Goal: Task Accomplishment & Management: Use online tool/utility

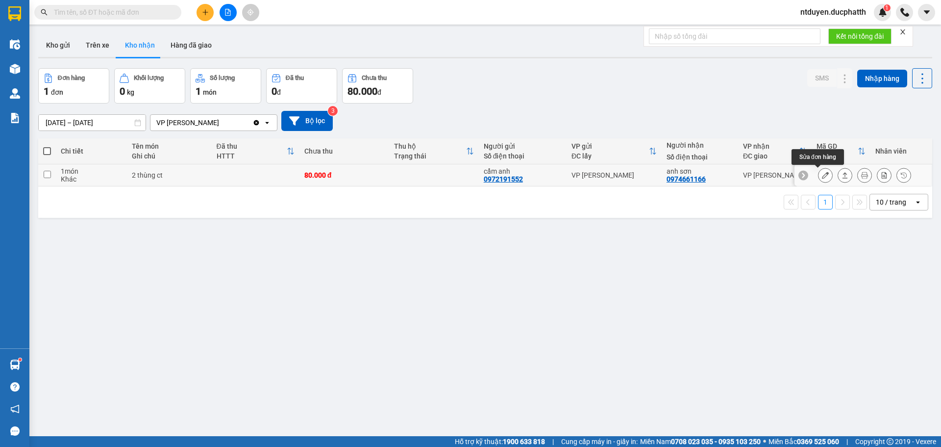
click at [822, 176] on icon at bounding box center [825, 175] width 7 height 7
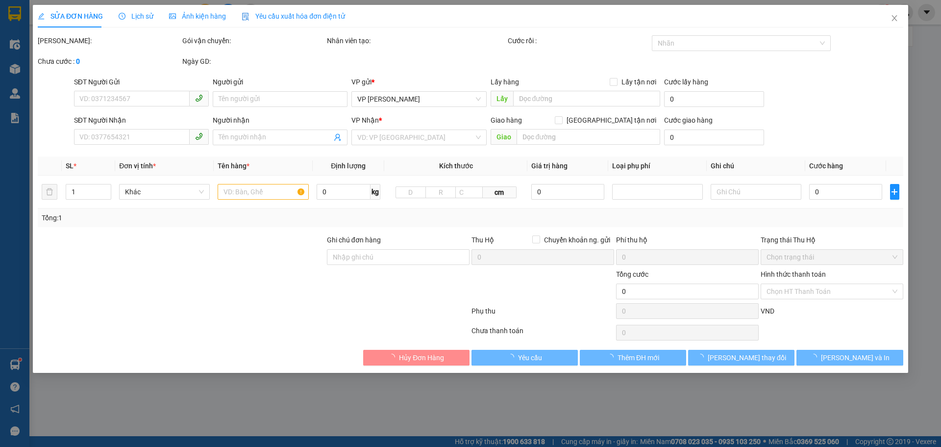
type input "0972191552"
type input "cẩm anh"
type input "0974661166"
type input "anh sơn"
type input "nntt"
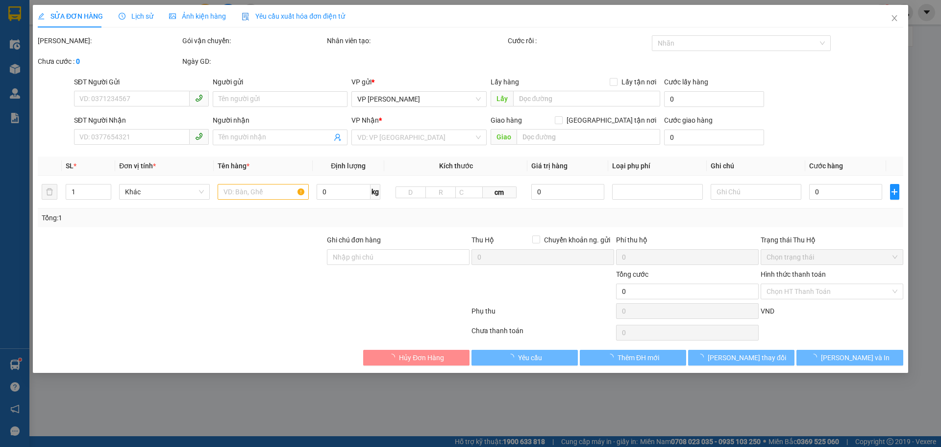
type input "80.000"
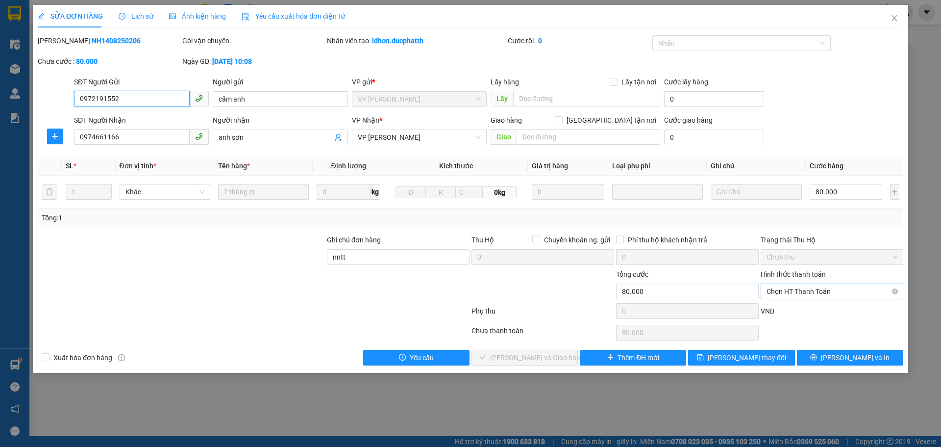
click at [797, 289] on span "Chọn HT Thanh Toán" at bounding box center [832, 291] width 131 height 15
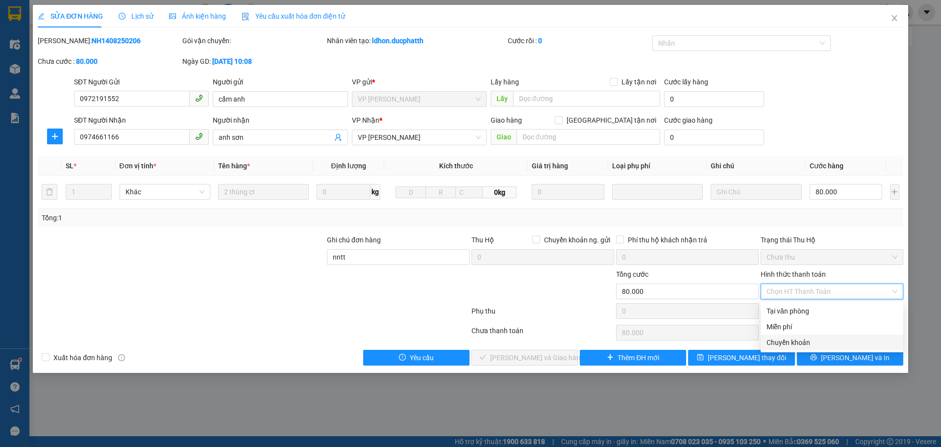
click at [791, 341] on div "Chuyển khoản" at bounding box center [832, 342] width 131 height 11
type input "0"
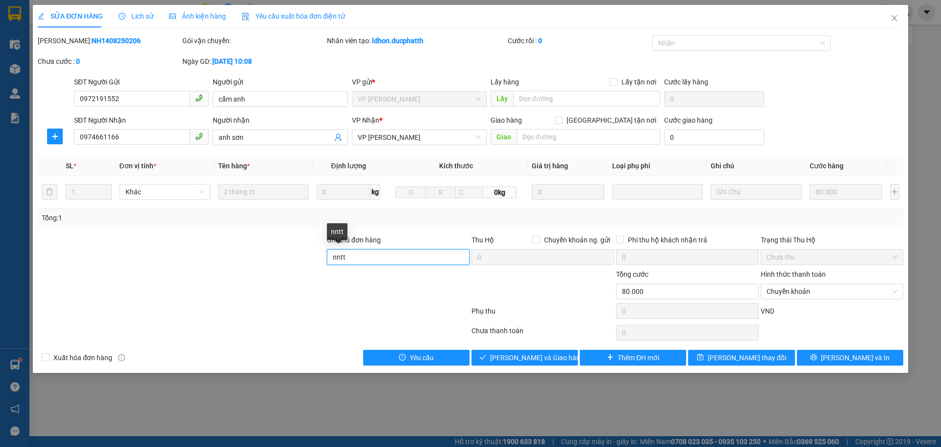
click at [380, 256] on input "nntt" at bounding box center [398, 257] width 143 height 16
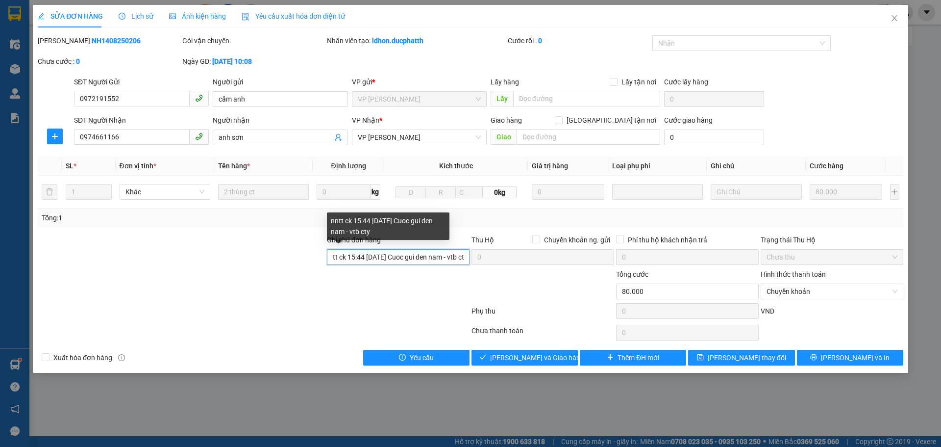
scroll to position [0, 10]
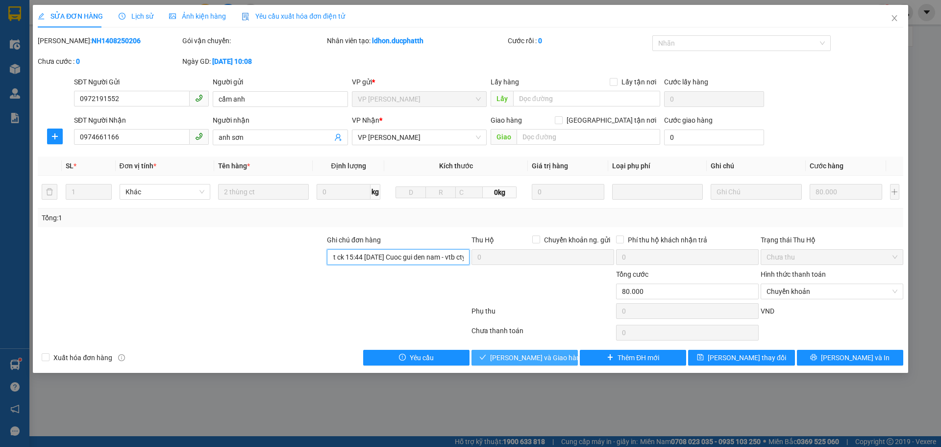
type input "nntt ck 15:44 [DATE] Cuoc gui den nam - vtb cty"
click at [549, 353] on span "[PERSON_NAME] và Giao hàng" at bounding box center [537, 357] width 94 height 11
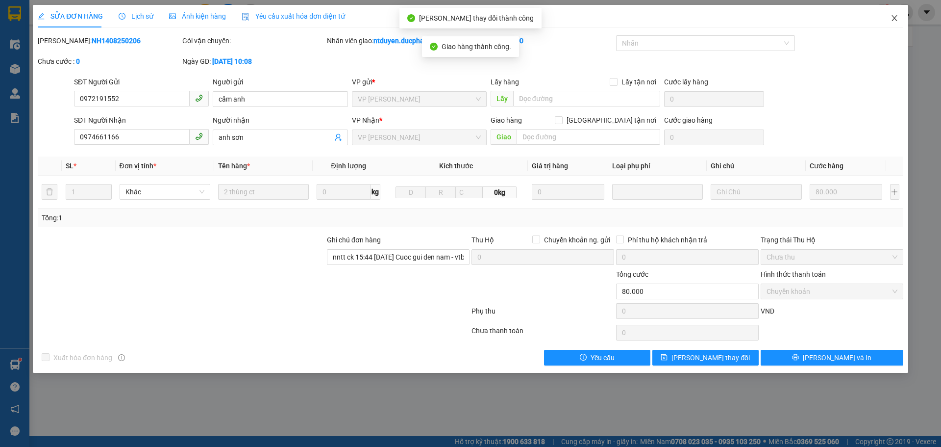
click at [893, 15] on icon "close" at bounding box center [895, 18] width 8 height 8
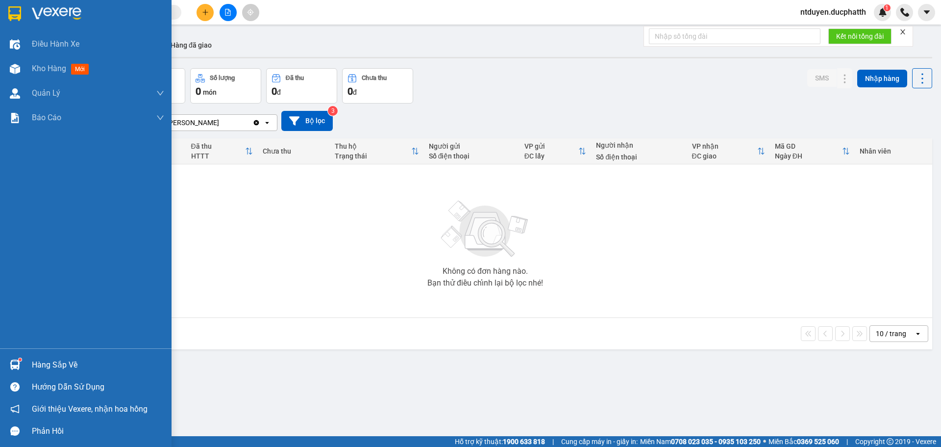
click at [30, 357] on div "Hàng sắp về" at bounding box center [86, 364] width 172 height 22
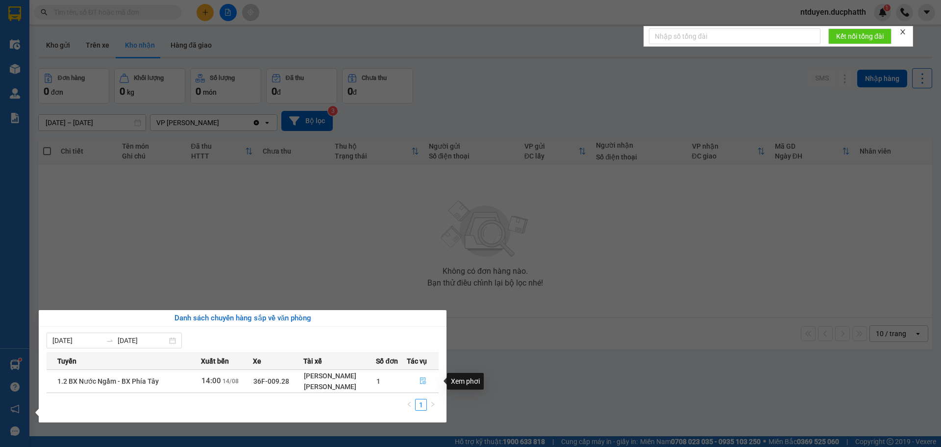
click at [424, 380] on icon "file-done" at bounding box center [423, 380] width 6 height 7
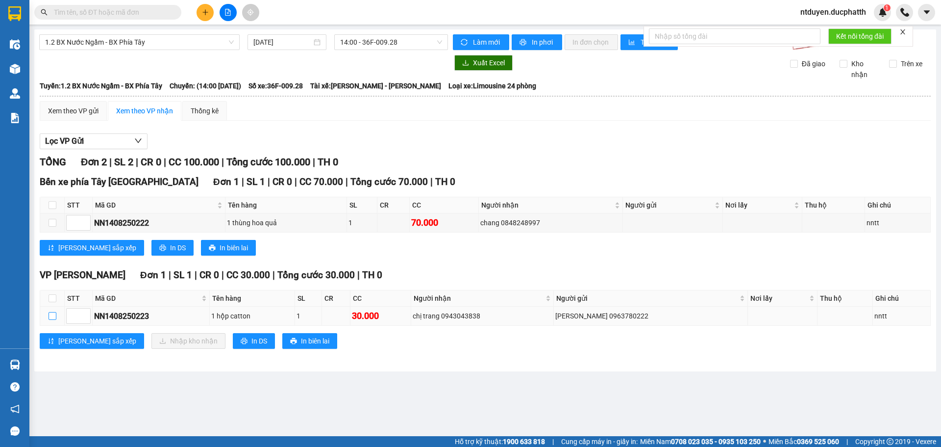
click at [54, 317] on input "checkbox" at bounding box center [53, 316] width 8 height 8
checkbox input "true"
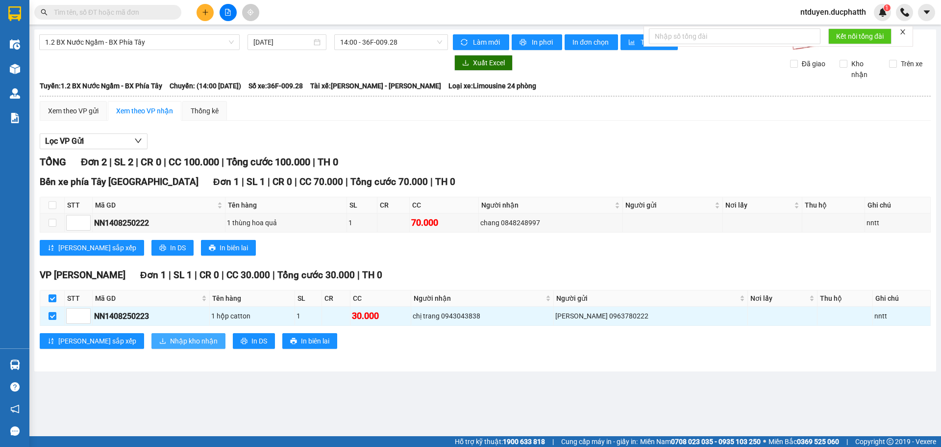
click at [170, 346] on span "Nhập kho nhận" at bounding box center [194, 340] width 48 height 11
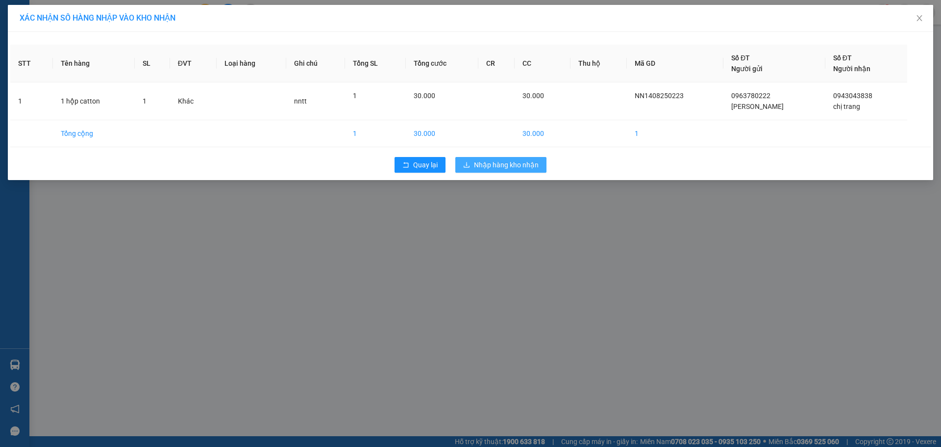
click at [521, 165] on span "Nhập hàng kho nhận" at bounding box center [506, 164] width 65 height 11
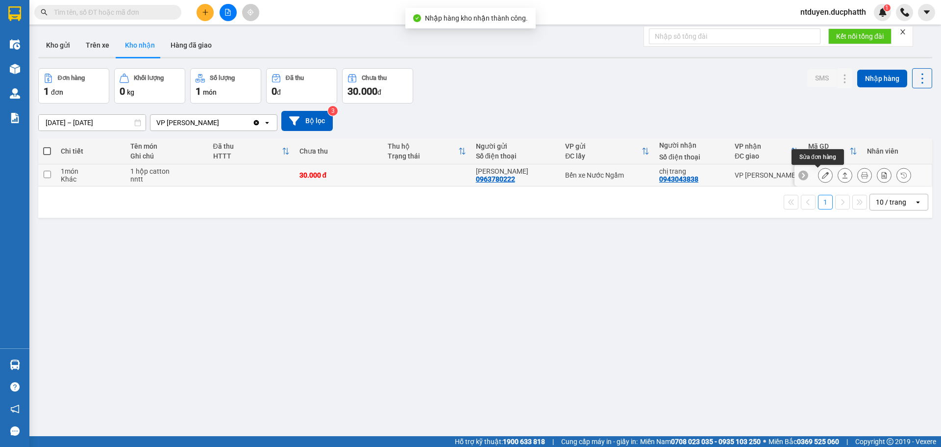
click at [822, 174] on icon at bounding box center [825, 175] width 7 height 7
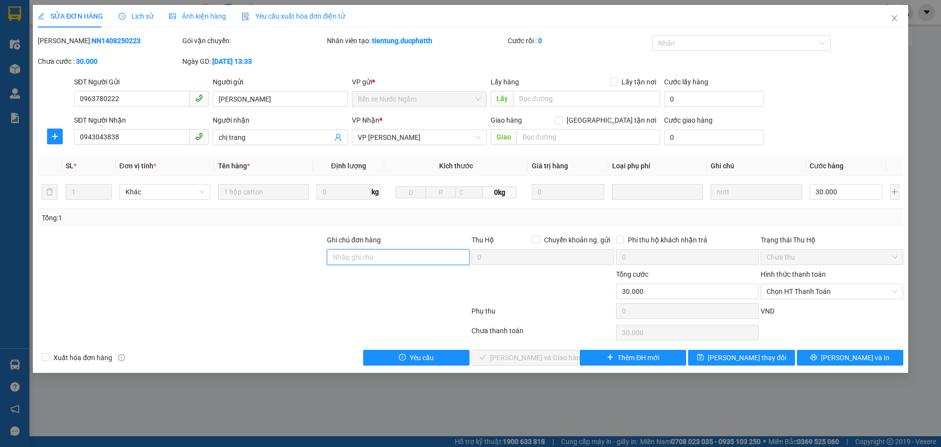
click at [368, 259] on input "Ghi chú đơn hàng" at bounding box center [398, 257] width 143 height 16
click at [356, 256] on input "ck" at bounding box center [398, 257] width 143 height 16
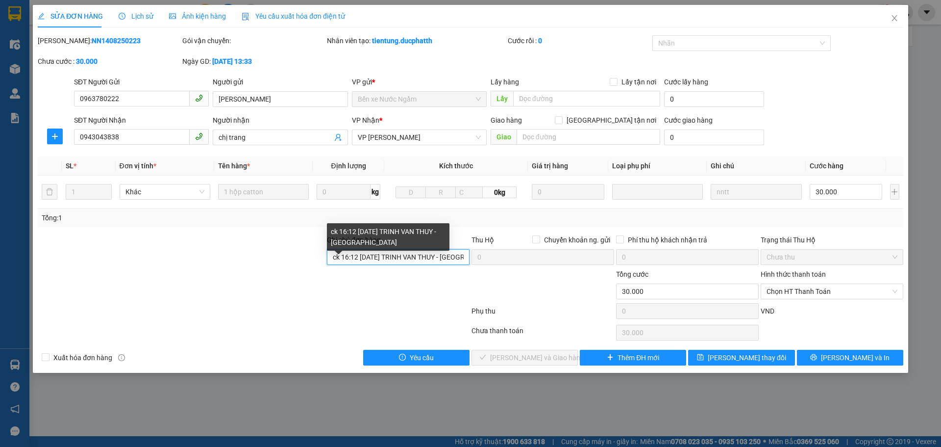
click at [446, 260] on input "ck 16:12 [DATE] TRINH VAN THUY - [GEOGRAPHIC_DATA]" at bounding box center [398, 257] width 143 height 16
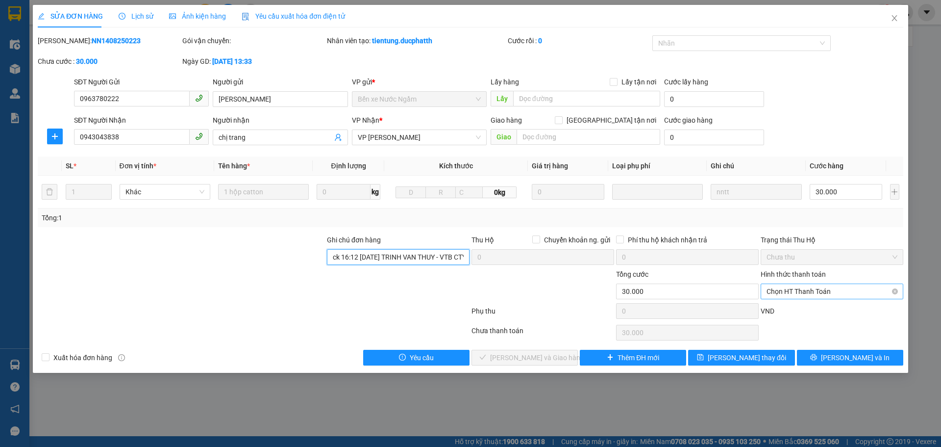
click at [786, 287] on span "Chọn HT Thanh Toán" at bounding box center [832, 291] width 131 height 15
type input "ck 16:12 [DATE] TRINH VAN THUY - VTB CTY"
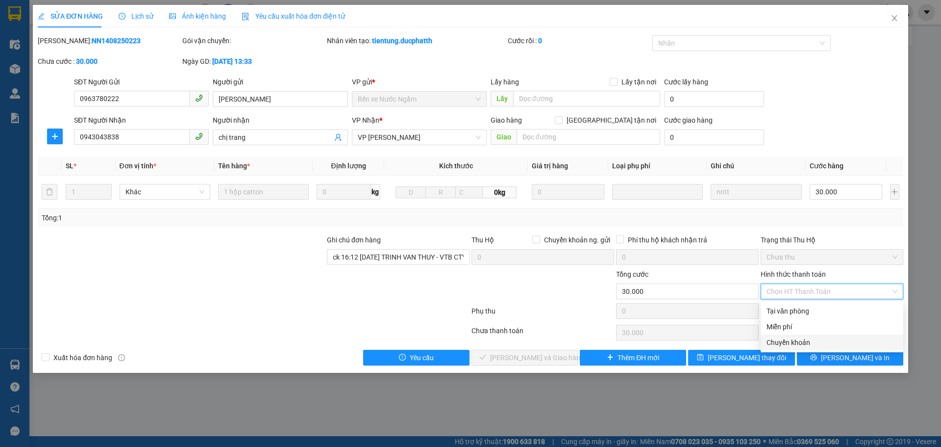
click at [804, 340] on div "Chuyển khoản" at bounding box center [832, 342] width 131 height 11
type input "0"
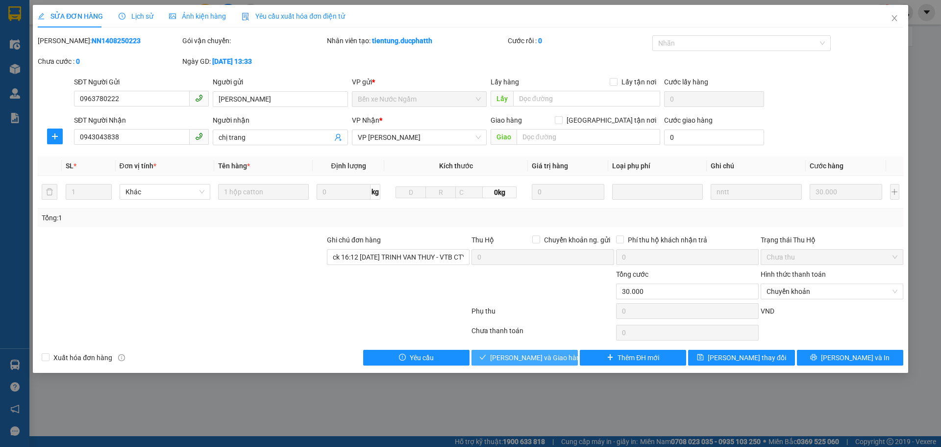
click at [541, 353] on span "[PERSON_NAME] và Giao hàng" at bounding box center [537, 357] width 94 height 11
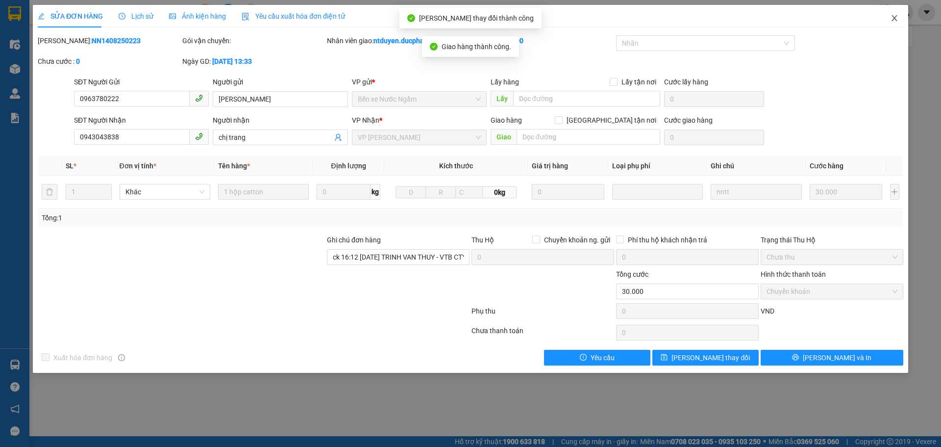
click at [893, 16] on icon "close" at bounding box center [895, 18] width 8 height 8
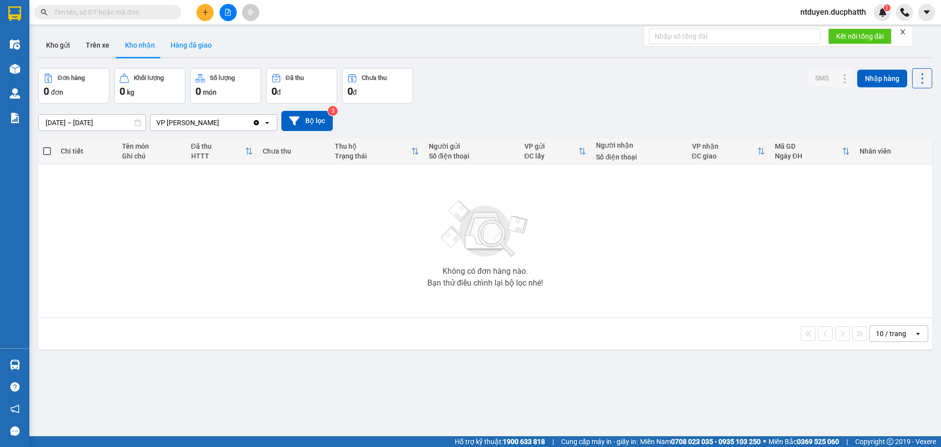
click at [194, 41] on button "Hàng đã giao" at bounding box center [191, 45] width 57 height 24
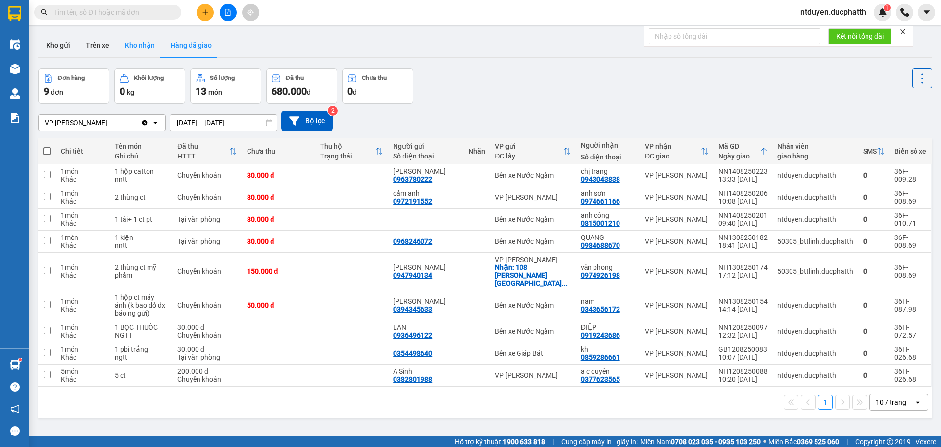
click at [143, 41] on button "Kho nhận" at bounding box center [140, 45] width 46 height 24
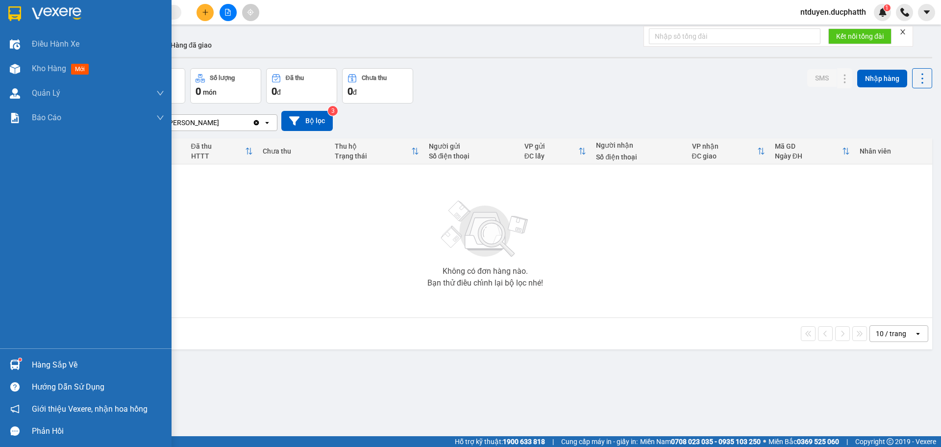
click at [25, 368] on div "Hàng sắp về" at bounding box center [86, 364] width 172 height 22
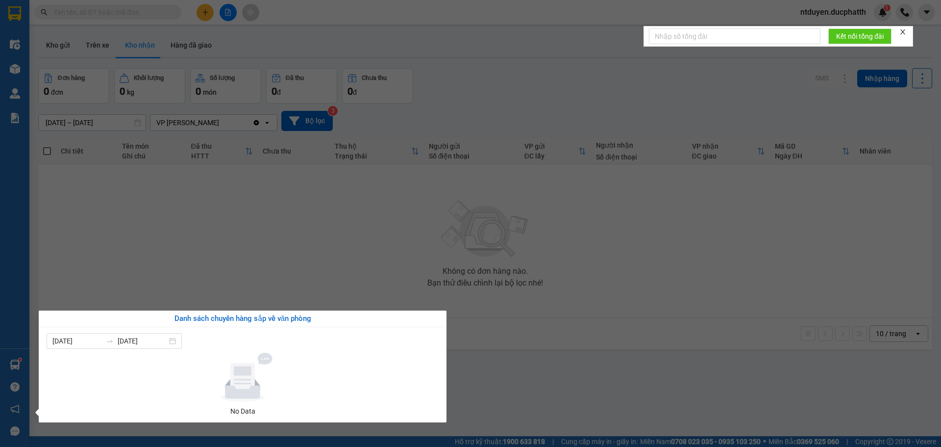
click at [182, 241] on section "Kết quả tìm kiếm ( 0 ) Bộ lọc No Data ntduyen.ducphatth 1 Điều hành xe Kho hàng…" at bounding box center [470, 223] width 941 height 447
